Goal: Download file/media

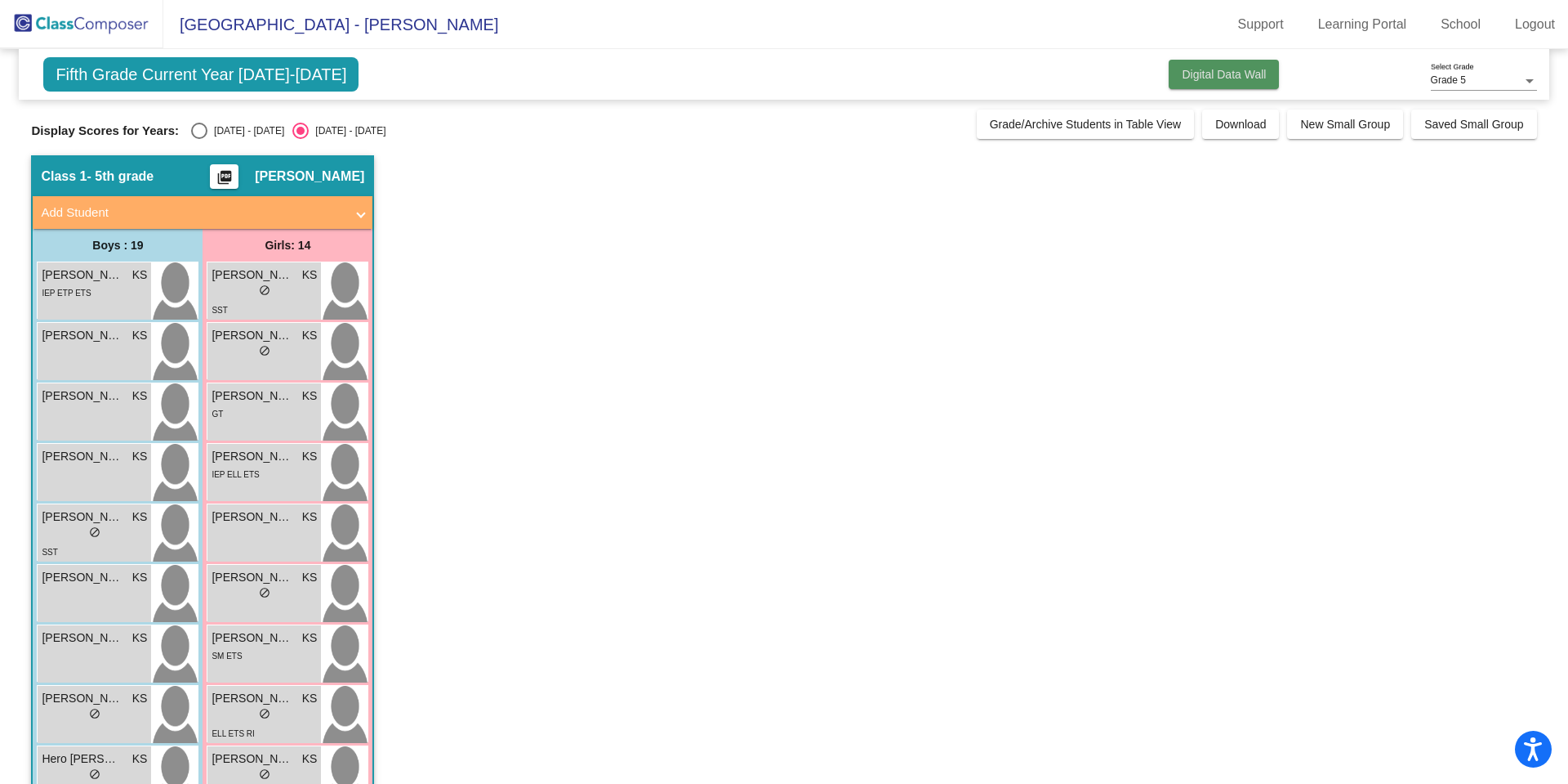
click at [1224, 66] on button "Digital Data Wall" at bounding box center [1223, 74] width 110 height 30
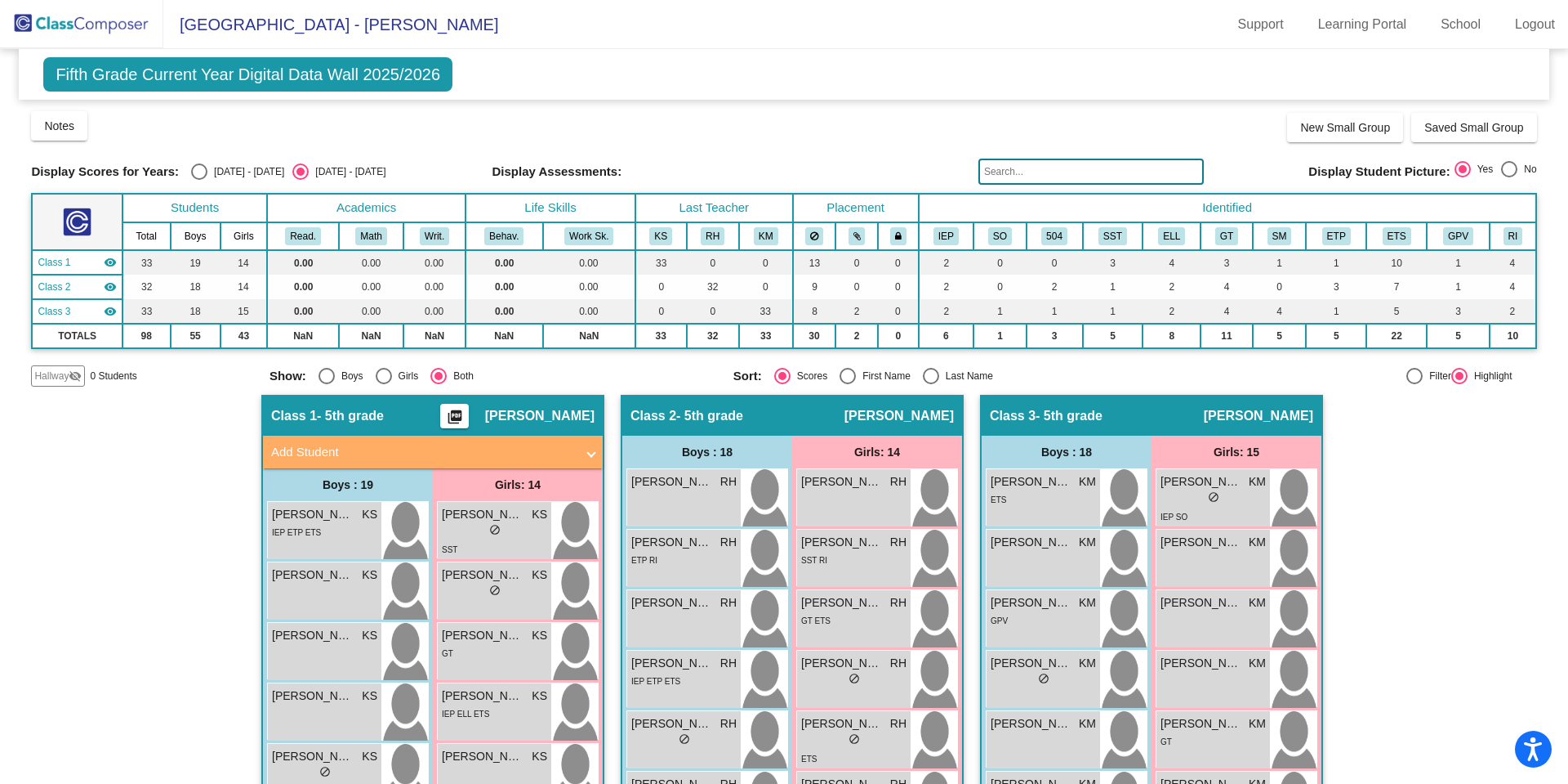
click at [1224, 66] on div "Fifth Grade Current Year Digital Data Wall 2025/2026 Add, Move, or Retain Stude…" at bounding box center [784, 74] width 1530 height 51
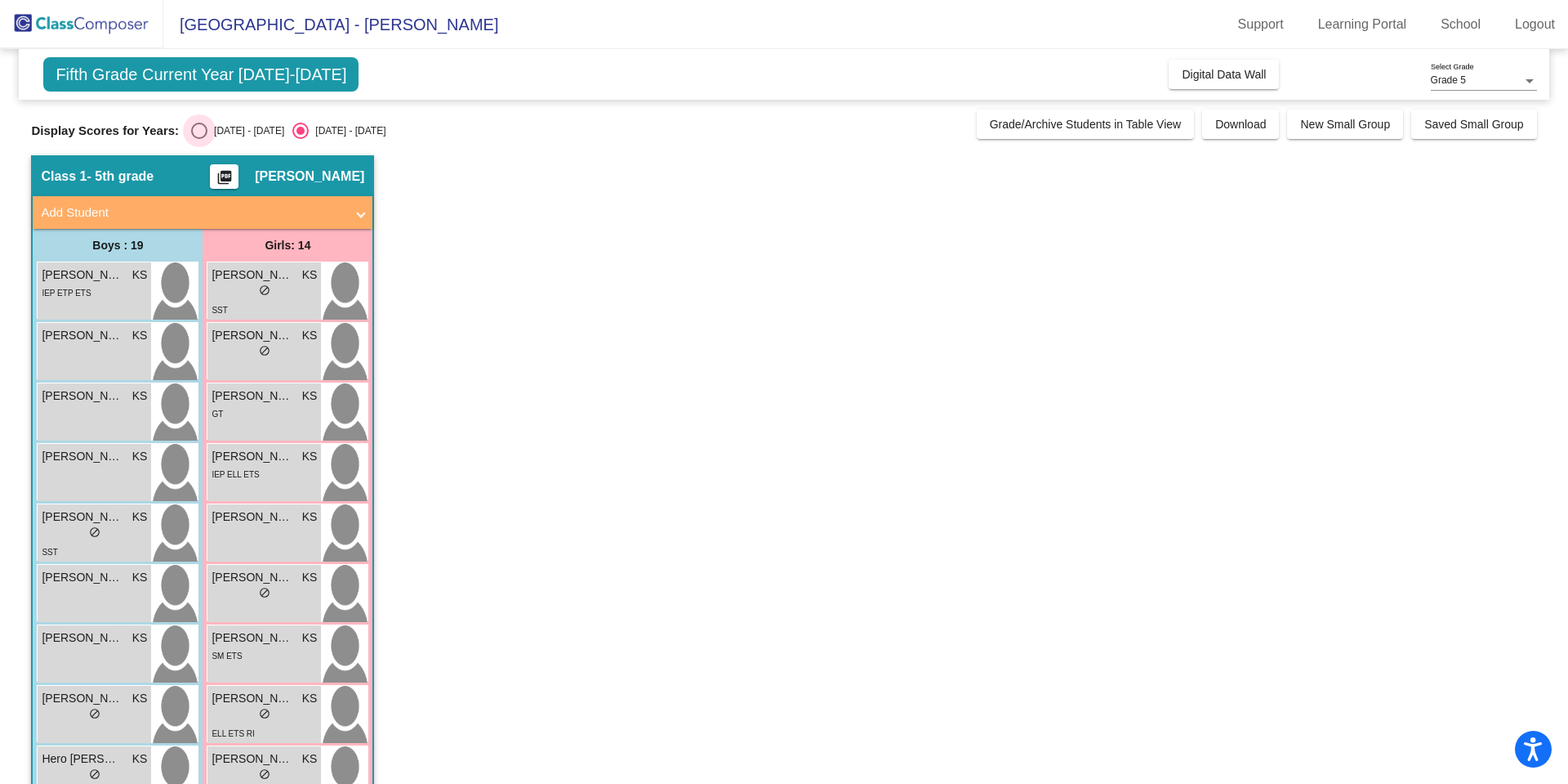
click at [194, 133] on div "Select an option" at bounding box center [199, 130] width 16 height 16
click at [198, 139] on input "[DATE] - [DATE]" at bounding box center [198, 139] width 1 height 1
radio input "true"
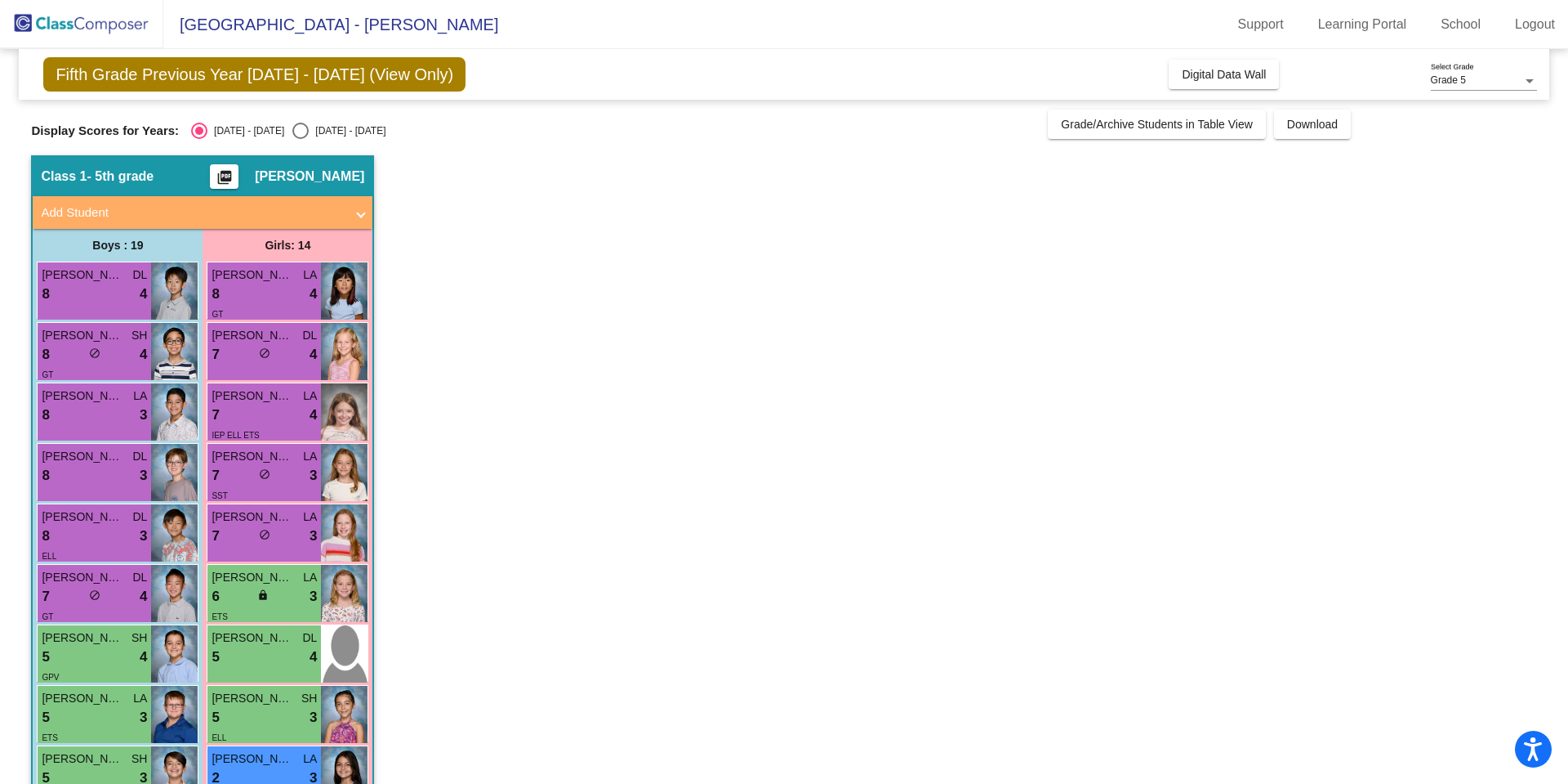
click at [235, 175] on mat-icon "picture_as_pdf" at bounding box center [224, 181] width 19 height 23
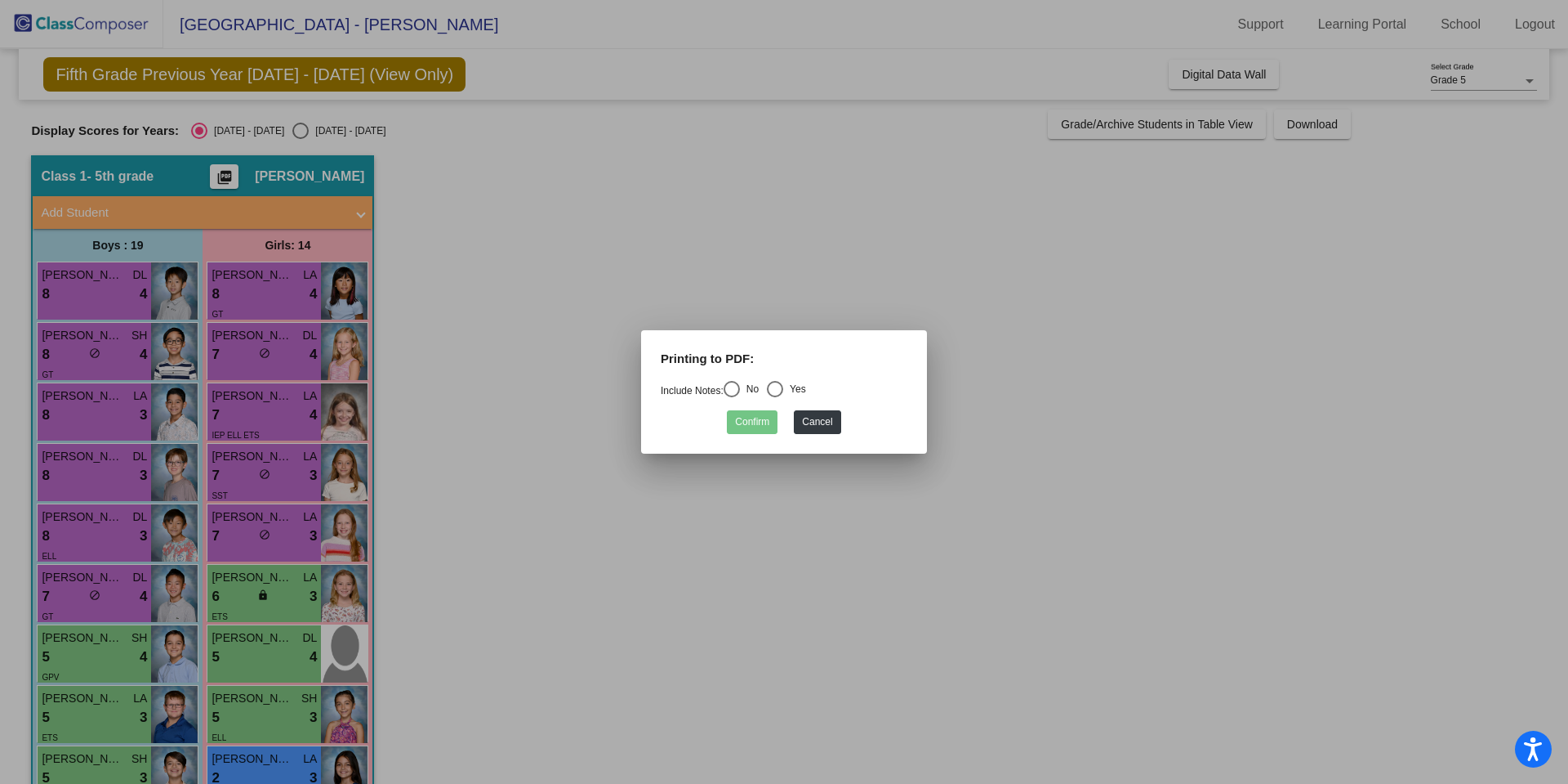
click at [737, 382] on div "Select an option" at bounding box center [732, 388] width 16 height 16
click at [732, 397] on input "No" at bounding box center [731, 397] width 1 height 1
radio input "true"
click at [762, 420] on button "Confirm" at bounding box center [752, 422] width 51 height 24
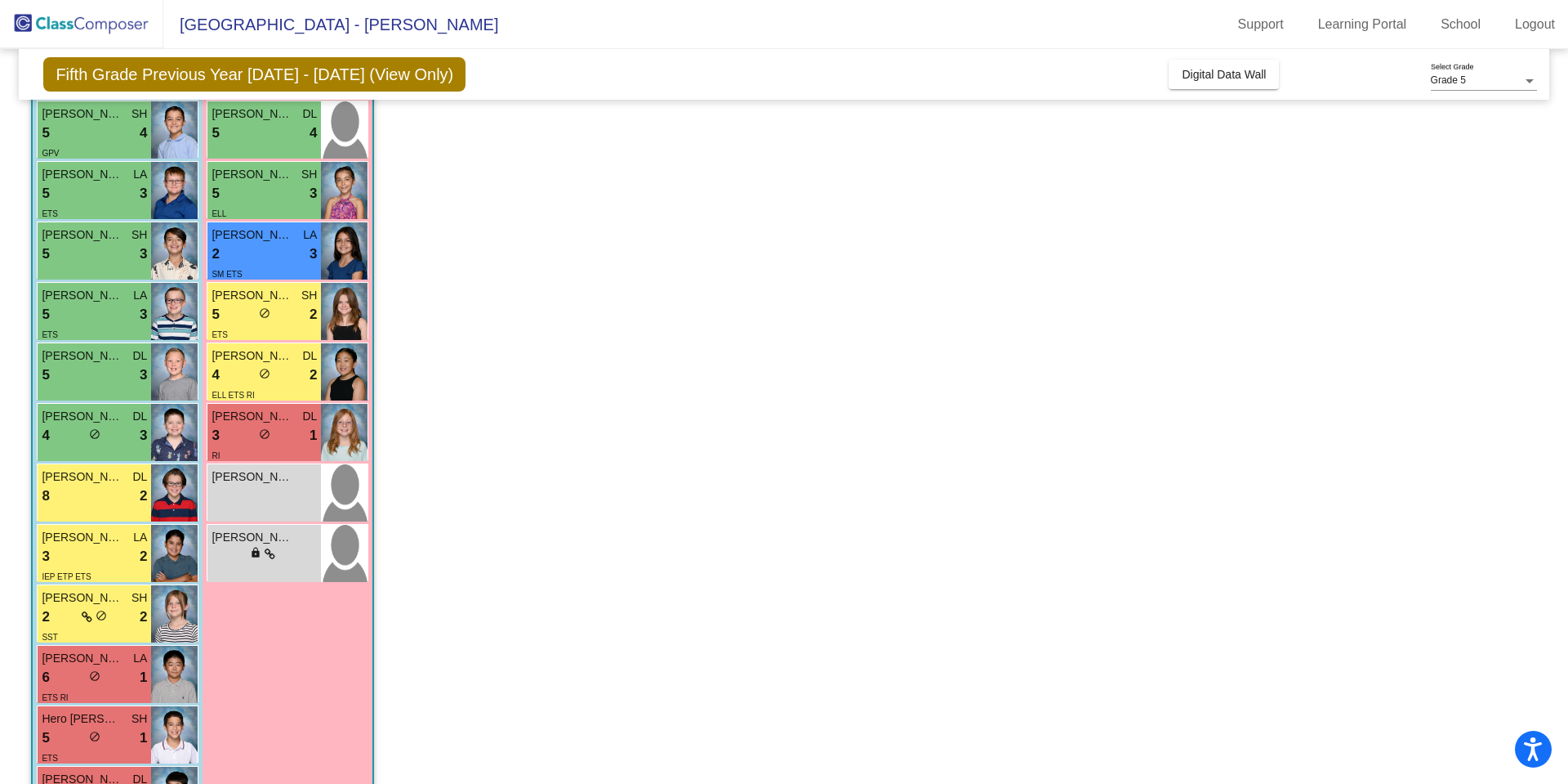
scroll to position [653, 0]
